Goal: Information Seeking & Learning: Learn about a topic

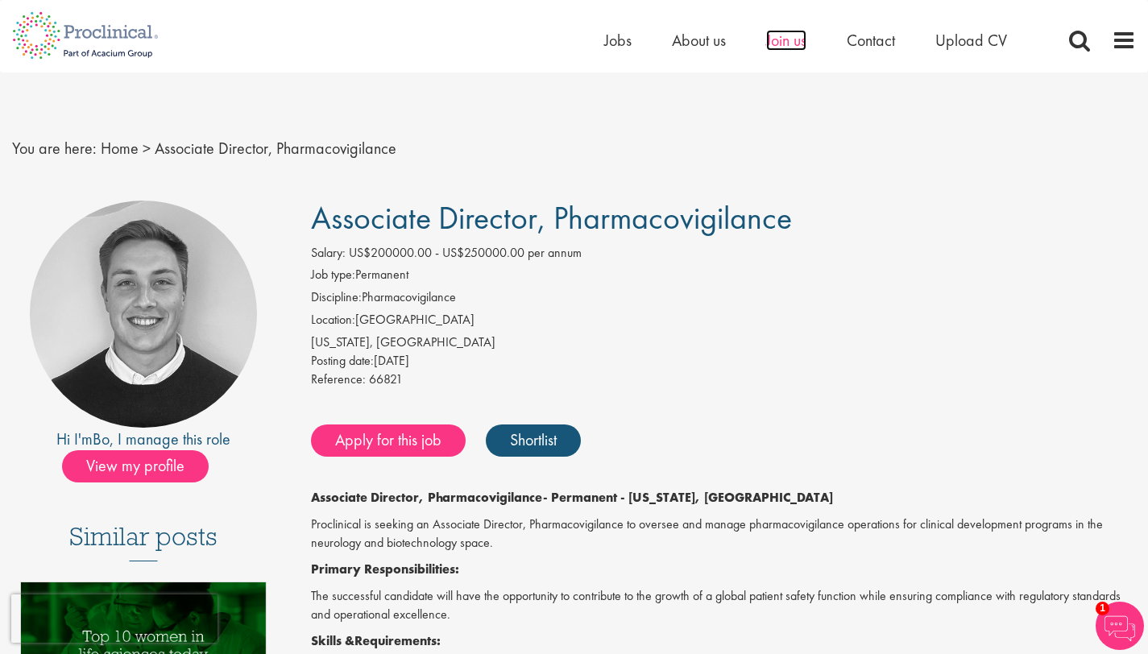
click at [774, 49] on span "Join us" at bounding box center [786, 40] width 40 height 21
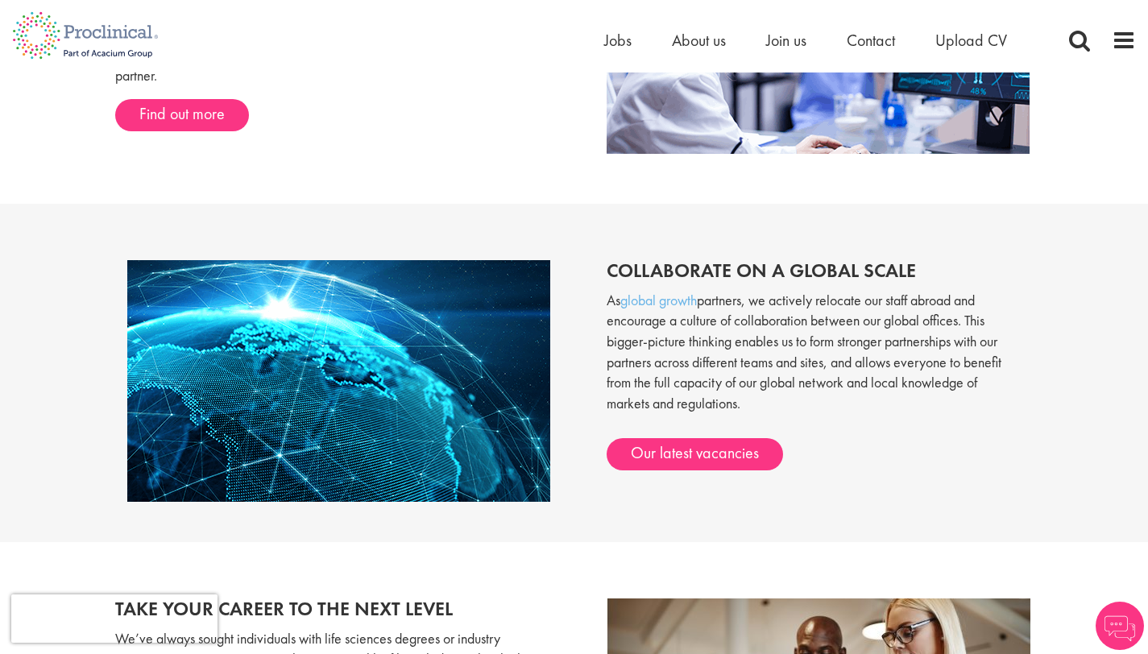
scroll to position [1166, 0]
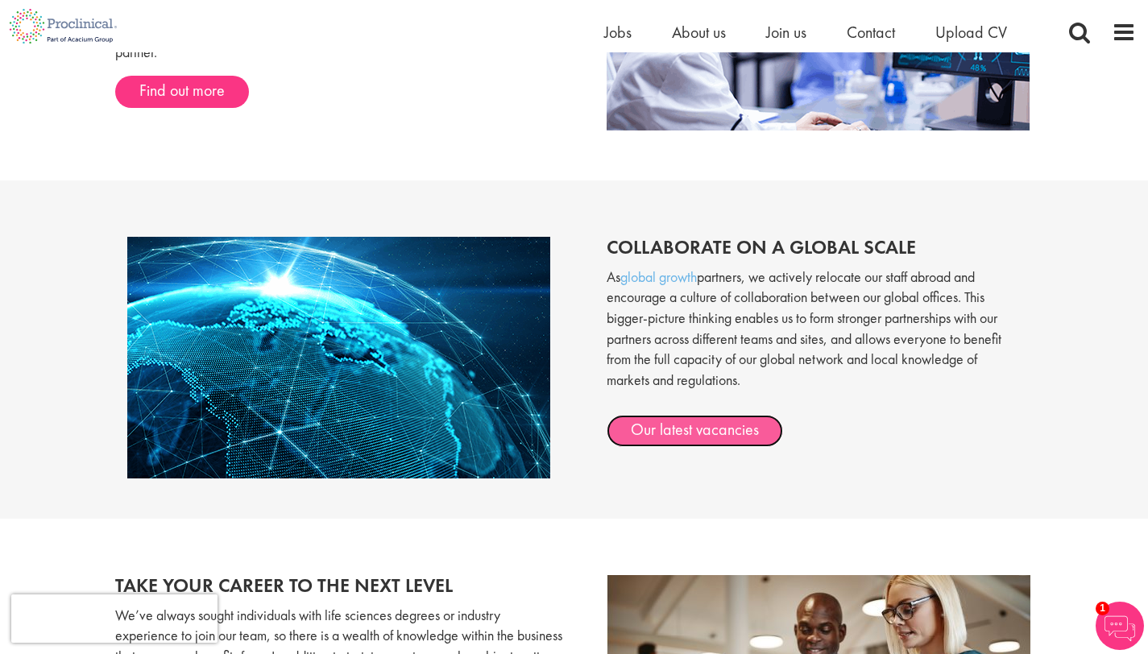
click at [629, 433] on link "Our latest vacancies" at bounding box center [695, 431] width 176 height 32
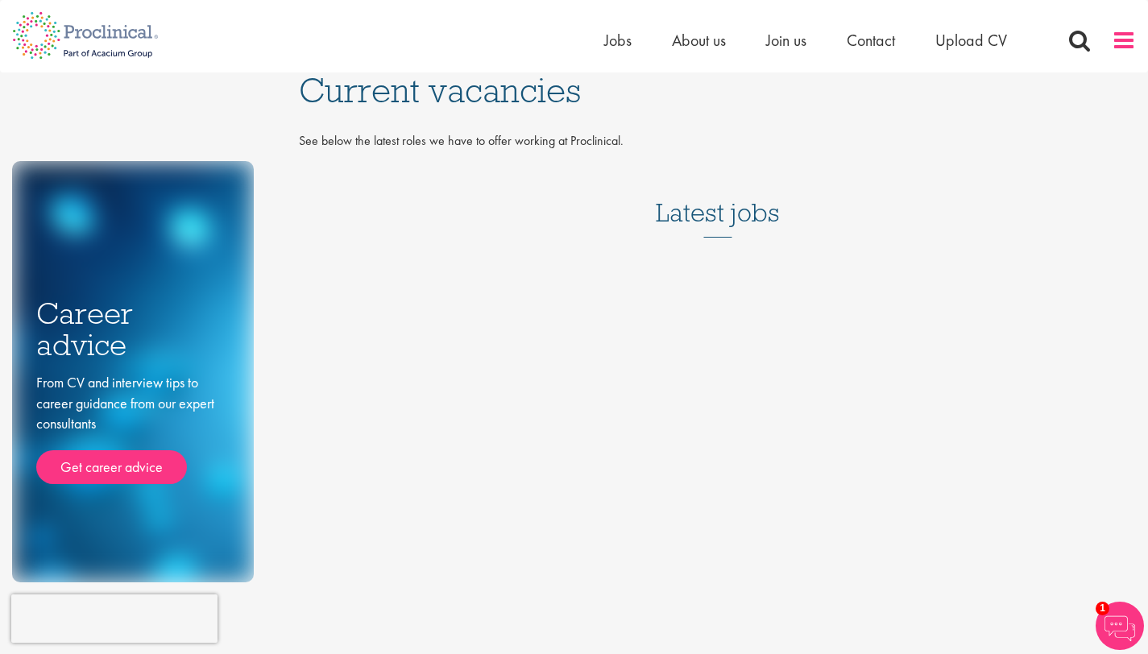
click at [1129, 35] on span at bounding box center [1124, 40] width 24 height 24
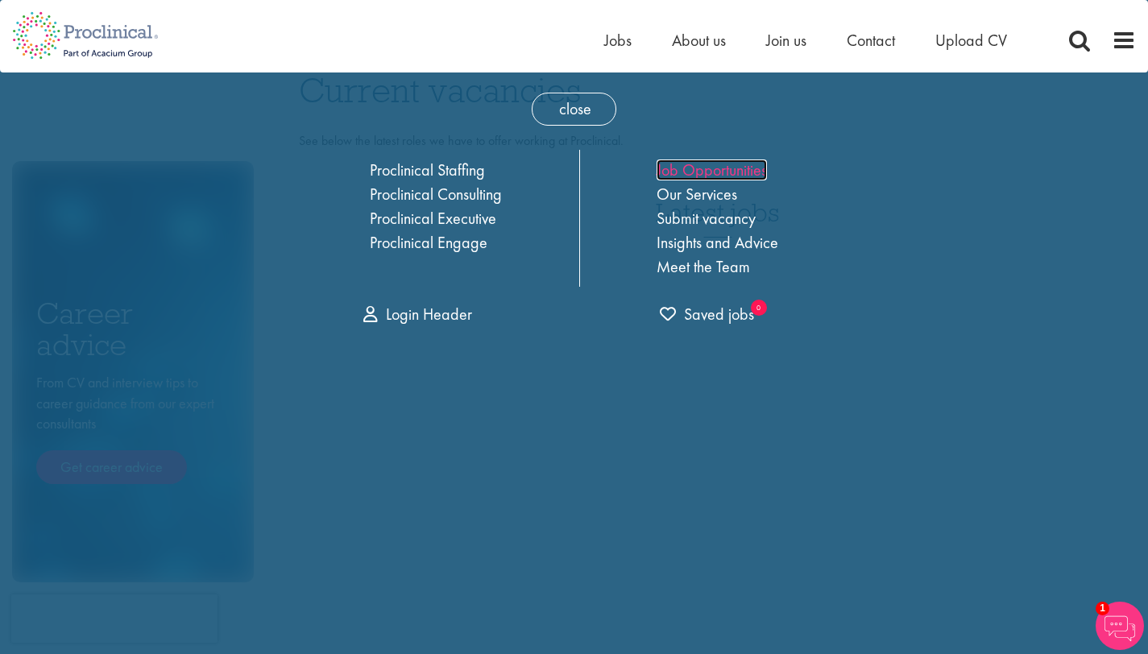
click at [714, 173] on link "Job Opportunities" at bounding box center [712, 170] width 110 height 21
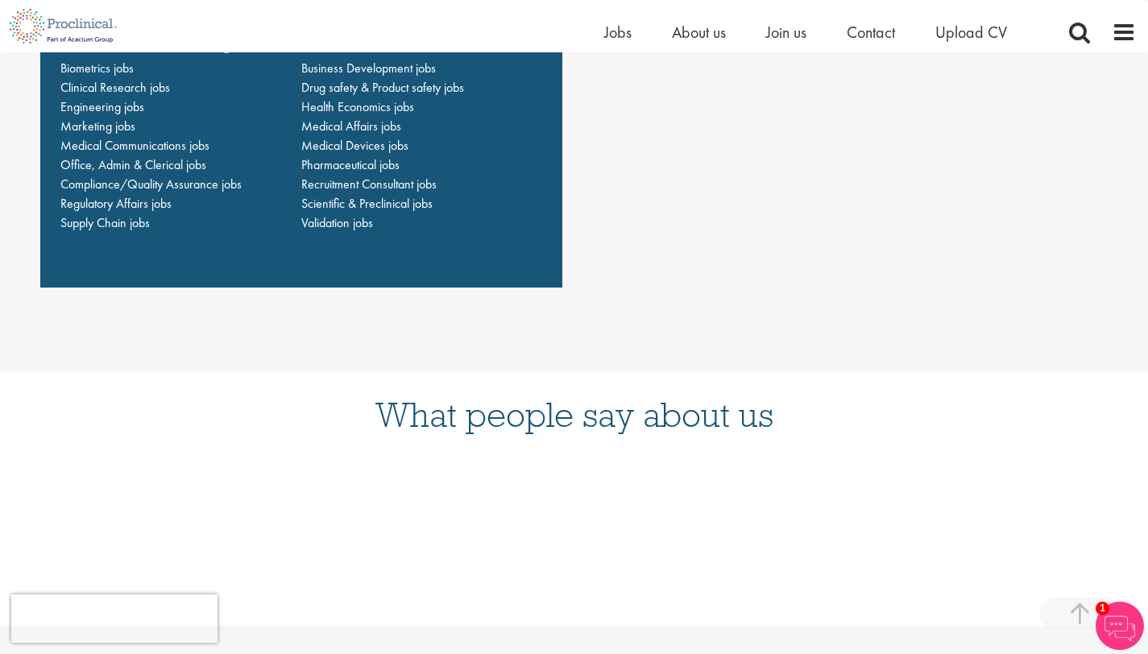
scroll to position [1360, 0]
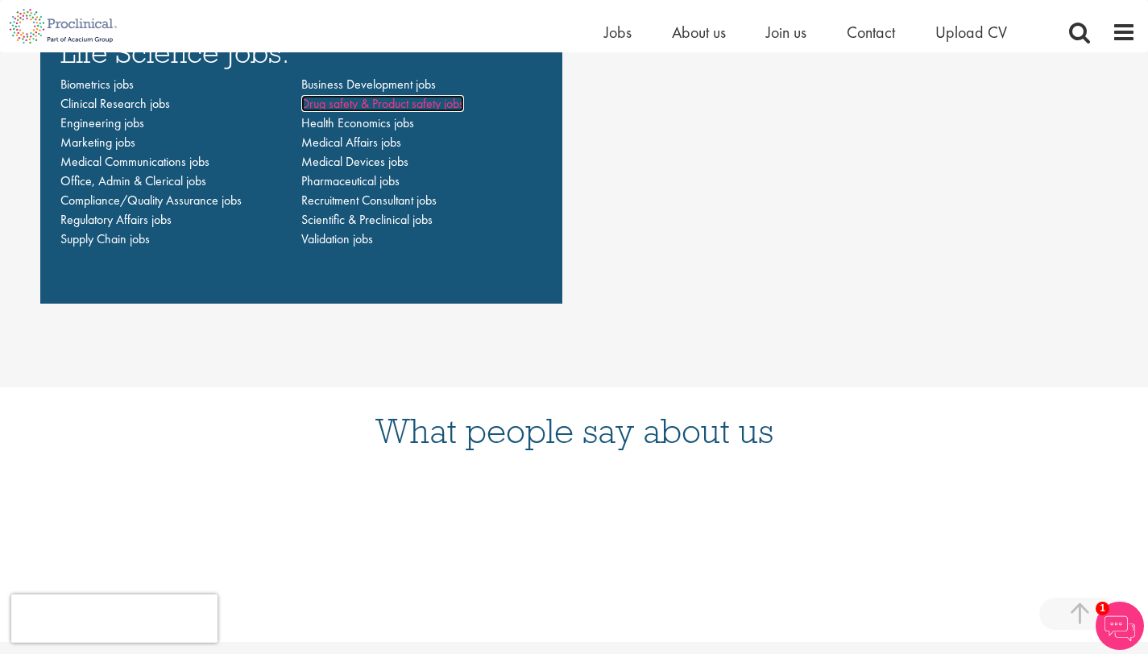
click at [333, 106] on span "Drug safety & Product safety jobs" at bounding box center [382, 103] width 163 height 17
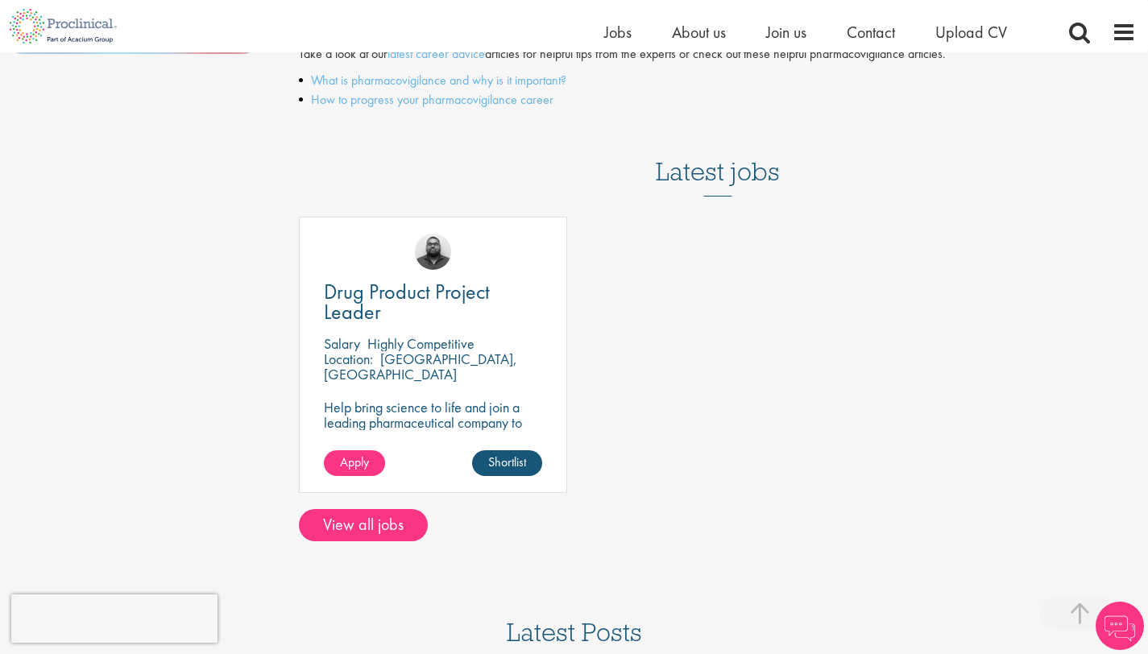
scroll to position [868, 0]
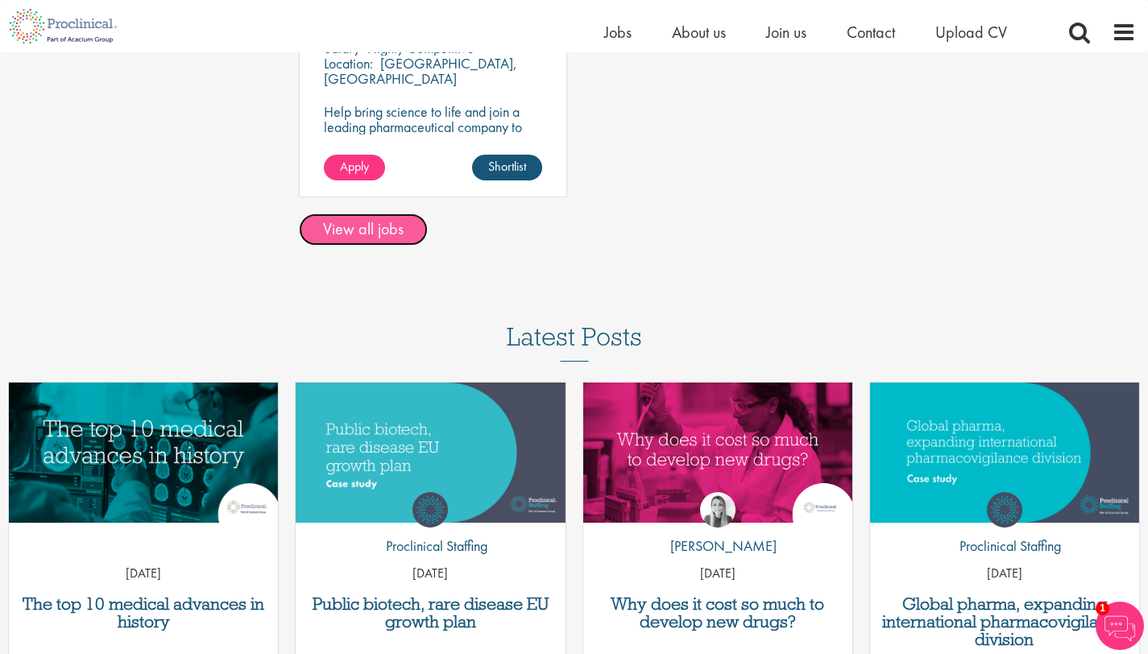
click at [396, 232] on link "View all jobs" at bounding box center [363, 230] width 129 height 32
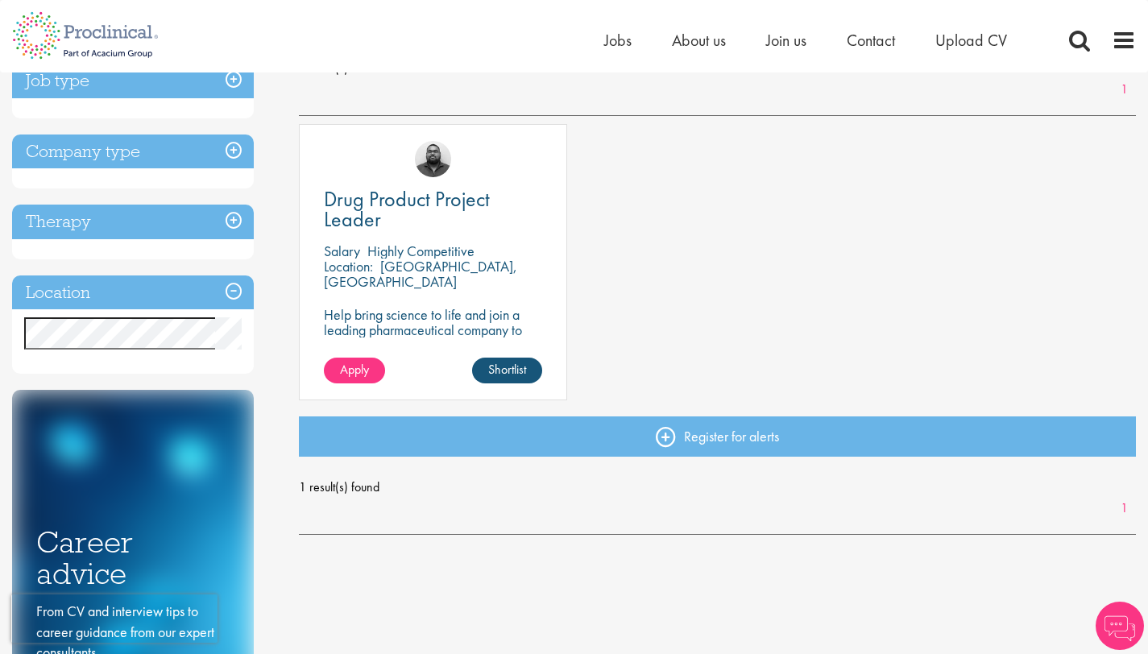
scroll to position [312, 0]
